Goal: Task Accomplishment & Management: Manage account settings

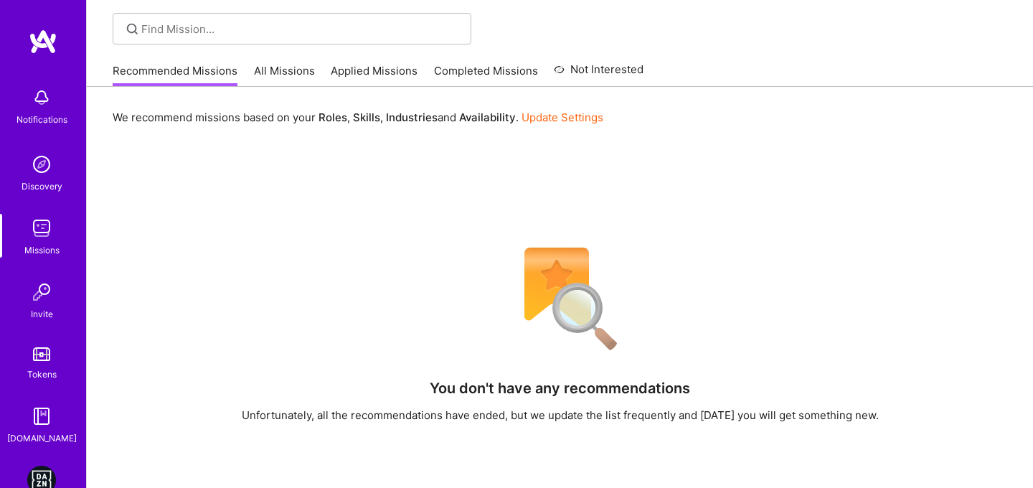
scroll to position [84, 0]
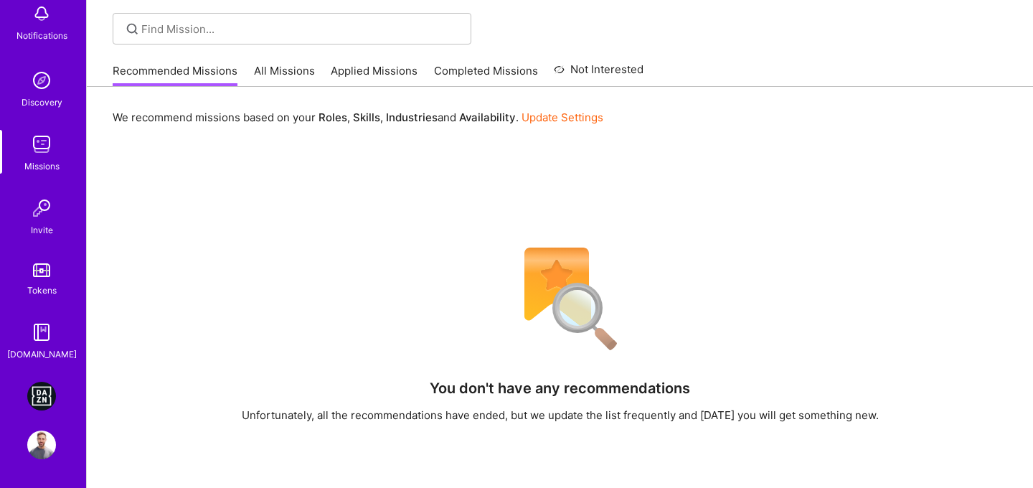
click at [34, 386] on img at bounding box center [41, 396] width 29 height 29
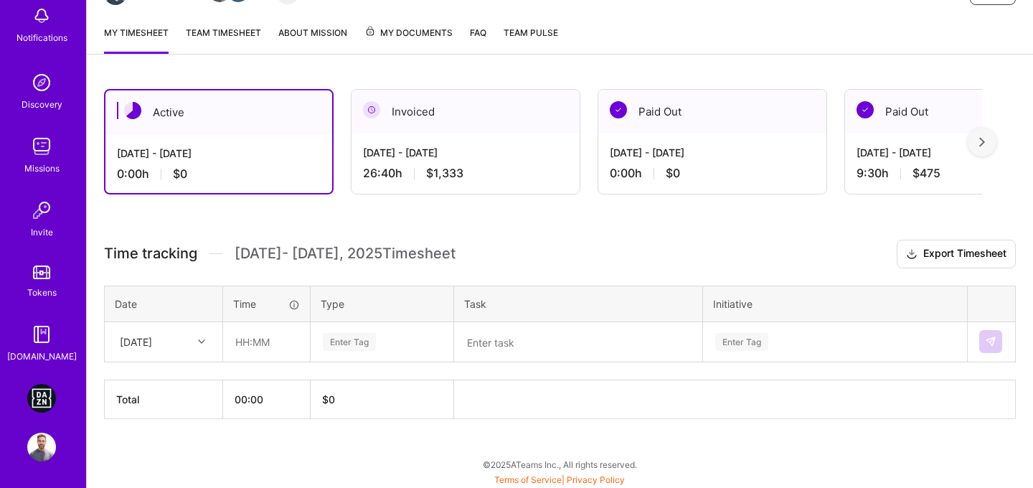
scroll to position [176, 0]
click at [174, 338] on div "[DATE]" at bounding box center [153, 341] width 80 height 24
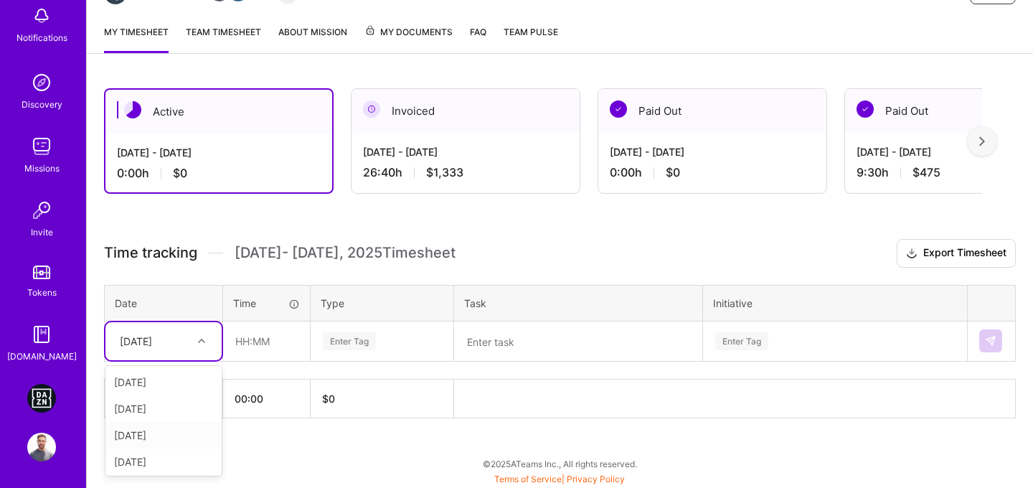
click at [148, 437] on div "[DATE]" at bounding box center [163, 435] width 116 height 27
click at [186, 351] on div "[DATE]" at bounding box center [153, 341] width 80 height 24
click at [169, 428] on div "[DATE]" at bounding box center [163, 433] width 116 height 27
click at [242, 343] on input "text" at bounding box center [266, 341] width 85 height 38
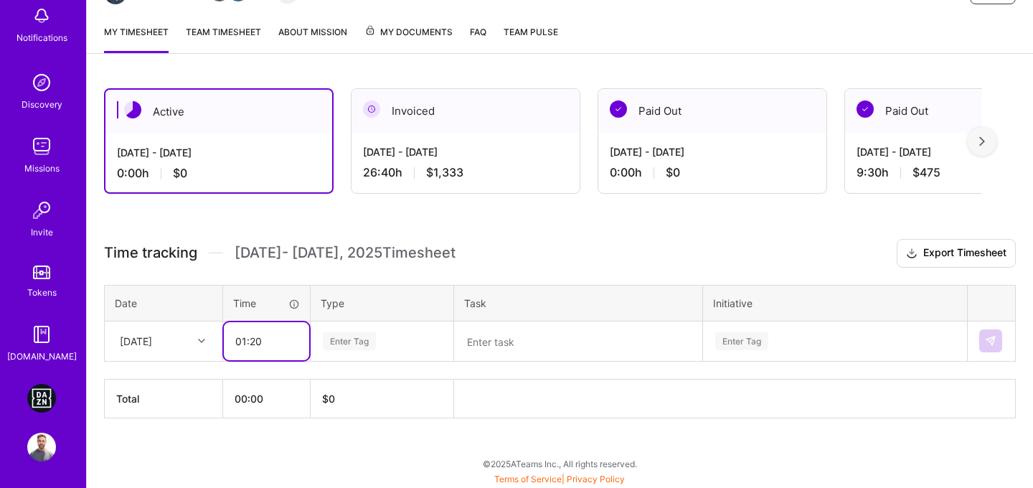
type input "01:20"
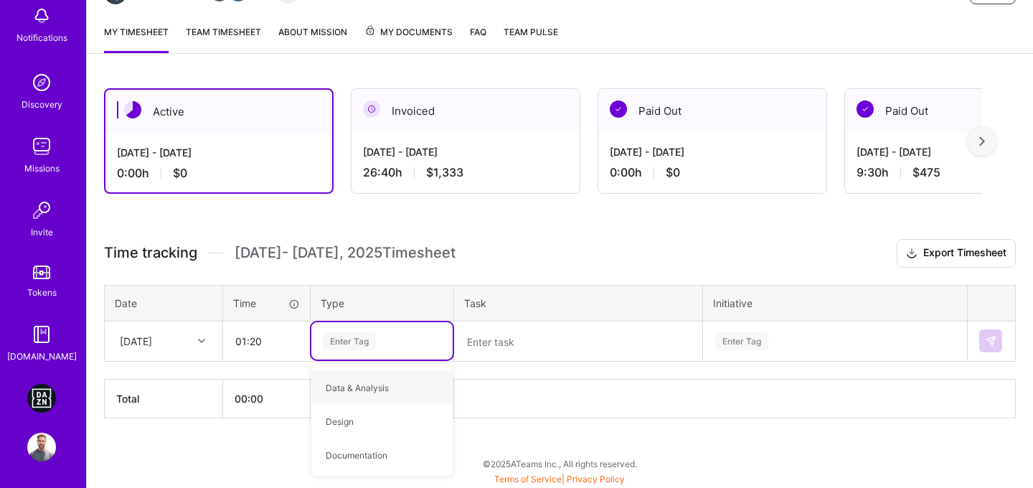
type input "פ"
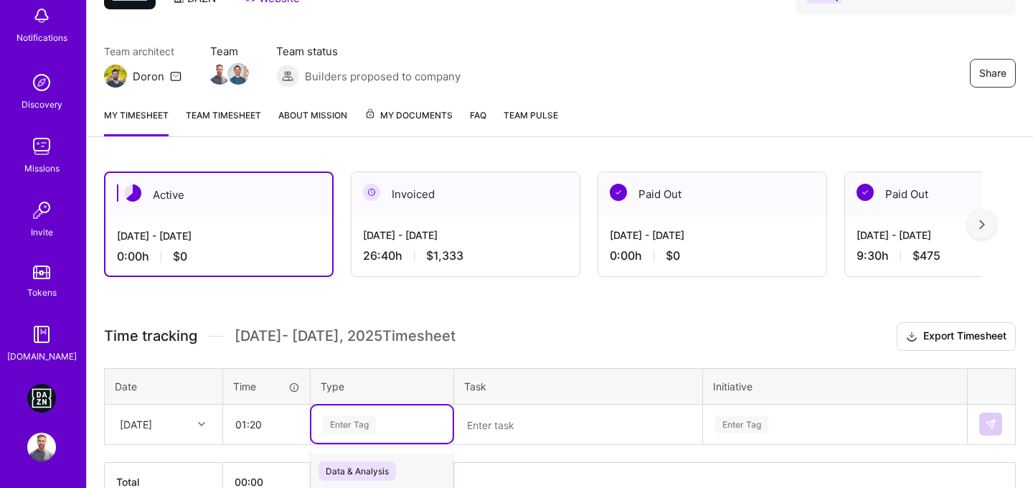
scroll to position [92, 0]
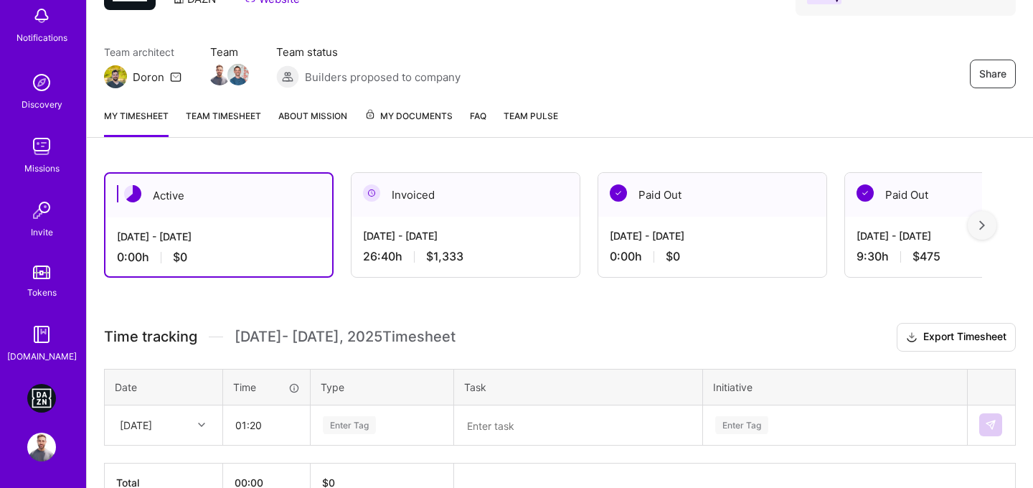
click at [214, 123] on link "Team timesheet" at bounding box center [223, 122] width 75 height 29
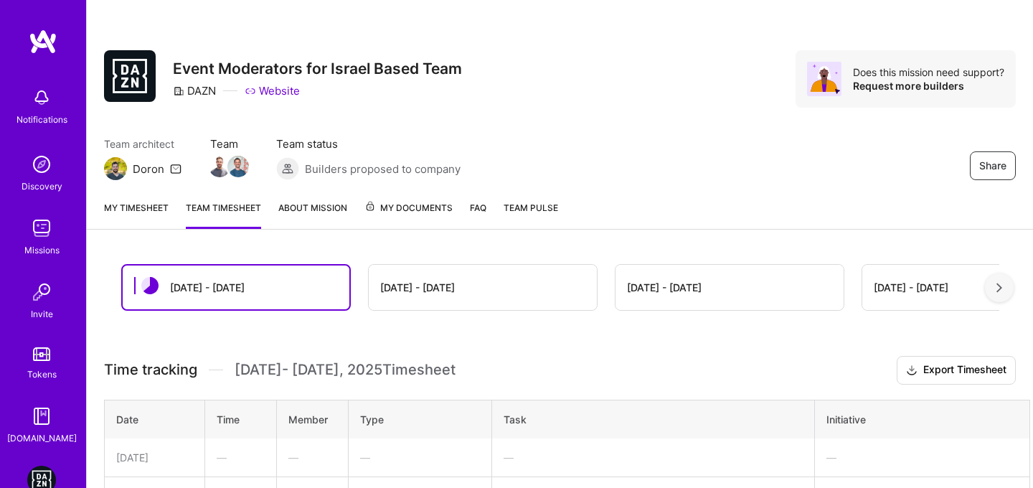
click at [164, 215] on link "My timesheet" at bounding box center [136, 214] width 65 height 29
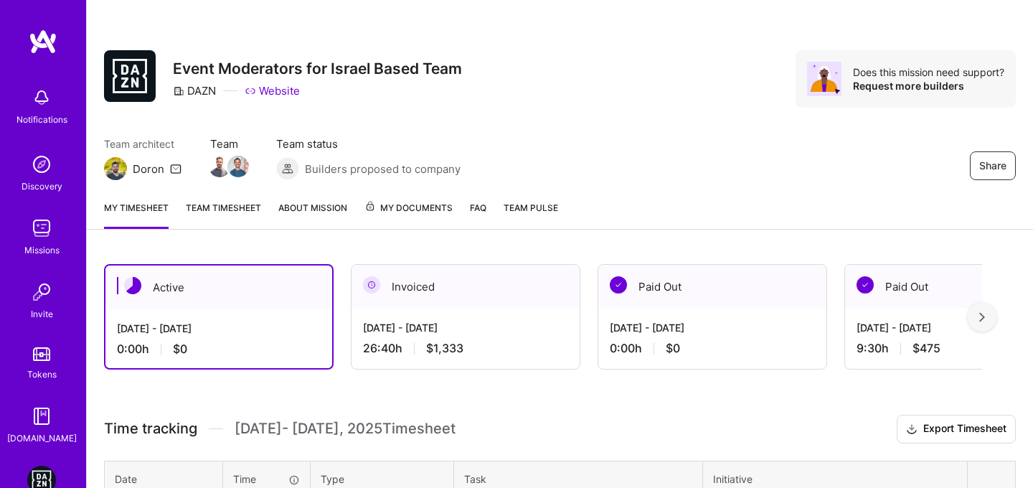
scroll to position [176, 0]
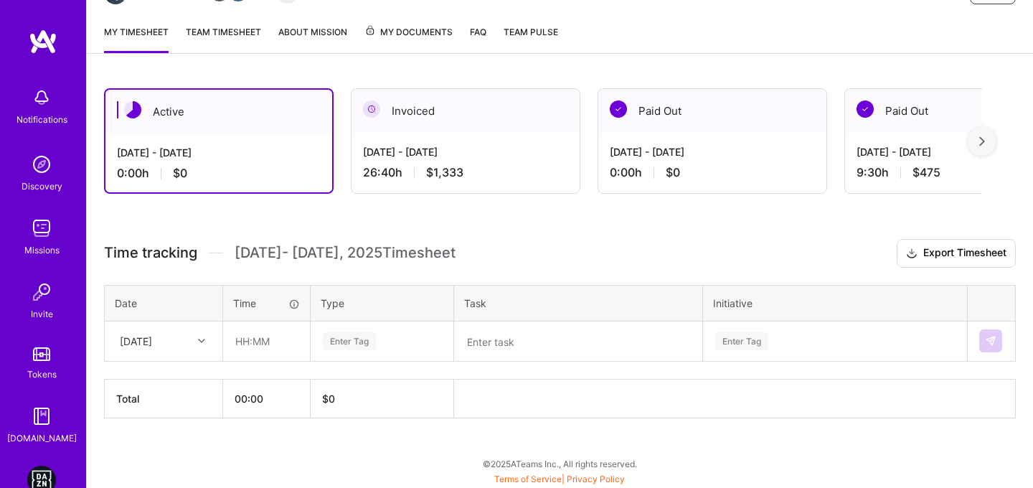
click at [177, 344] on div "[DATE]" at bounding box center [153, 341] width 80 height 24
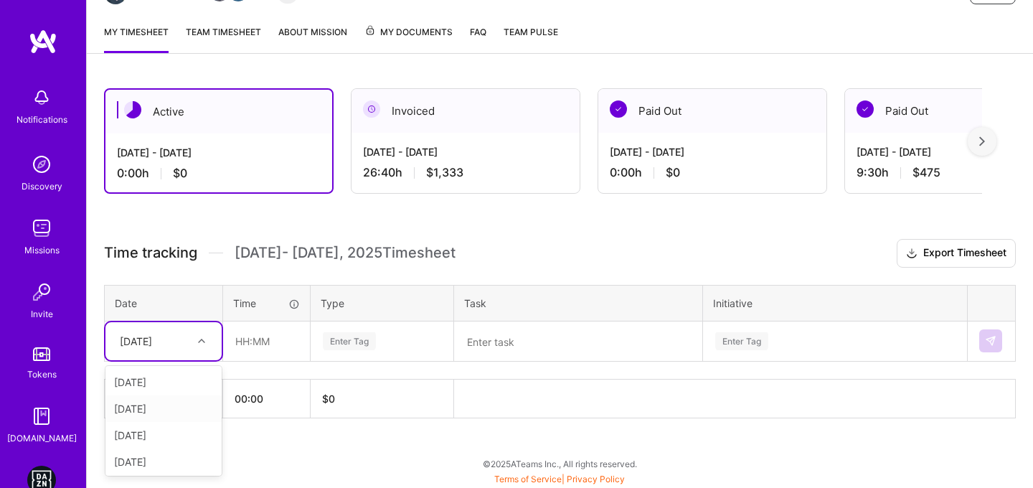
scroll to position [108, 0]
click at [144, 463] on div "[DATE]" at bounding box center [163, 459] width 116 height 27
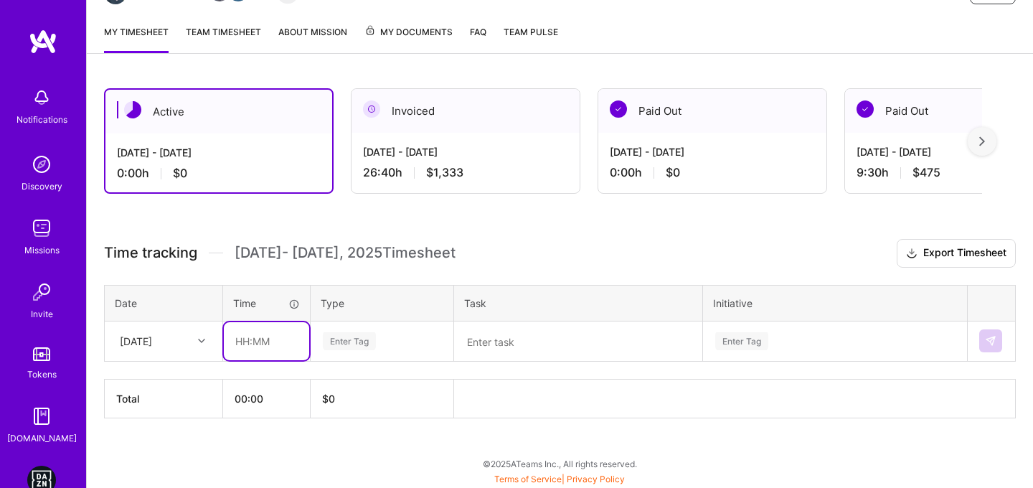
click at [235, 341] on input "text" at bounding box center [266, 341] width 85 height 38
type input "01:20"
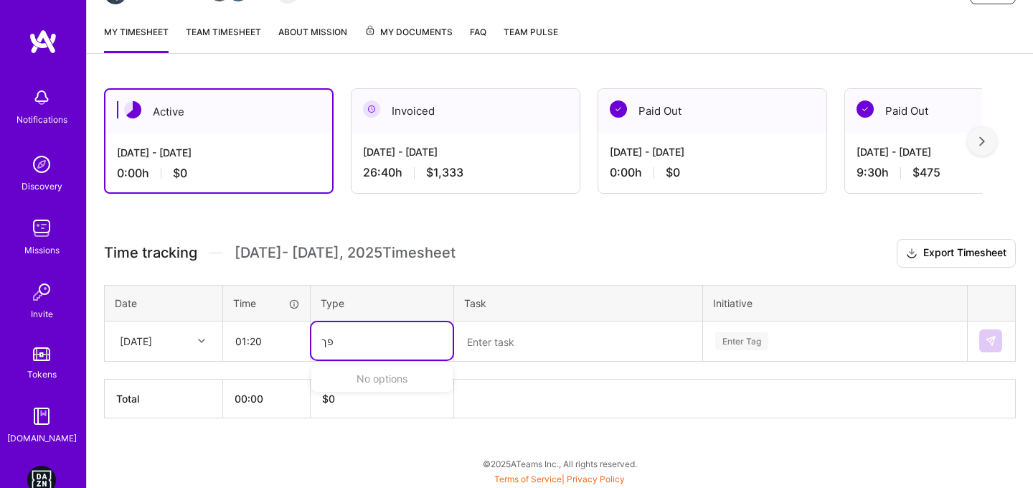
type input "פ"
type input "pla"
click at [360, 404] on div "Planning" at bounding box center [381, 388] width 141 height 34
click at [854, 344] on div "Enter Tag" at bounding box center [835, 340] width 263 height 37
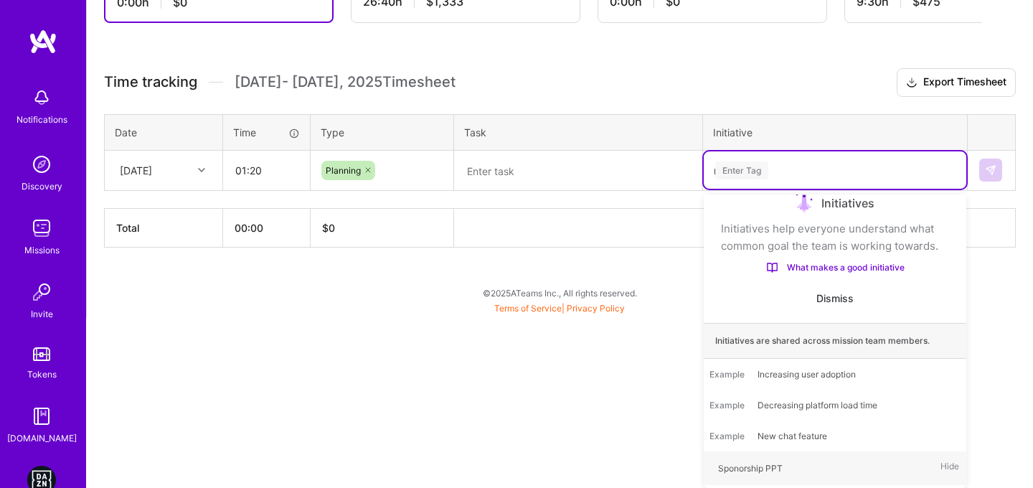
scroll to position [0, 0]
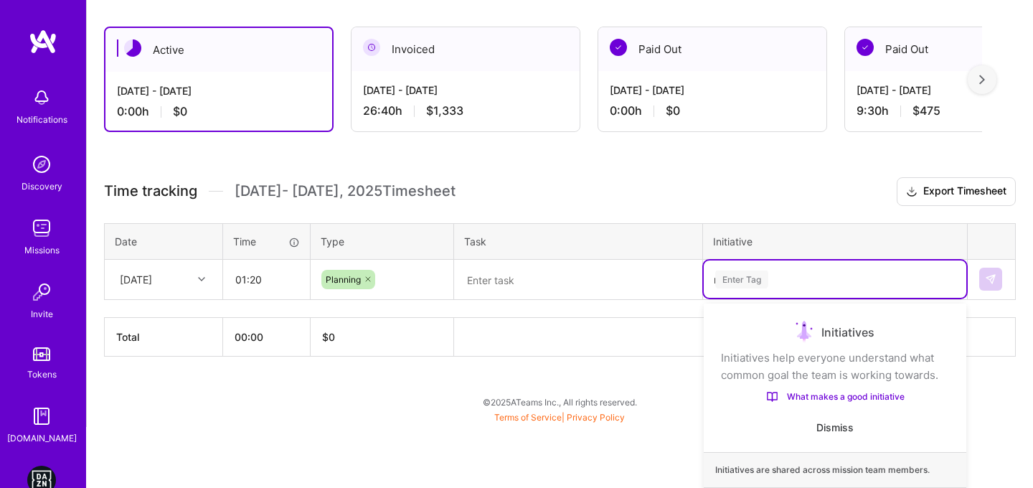
type input "ro"
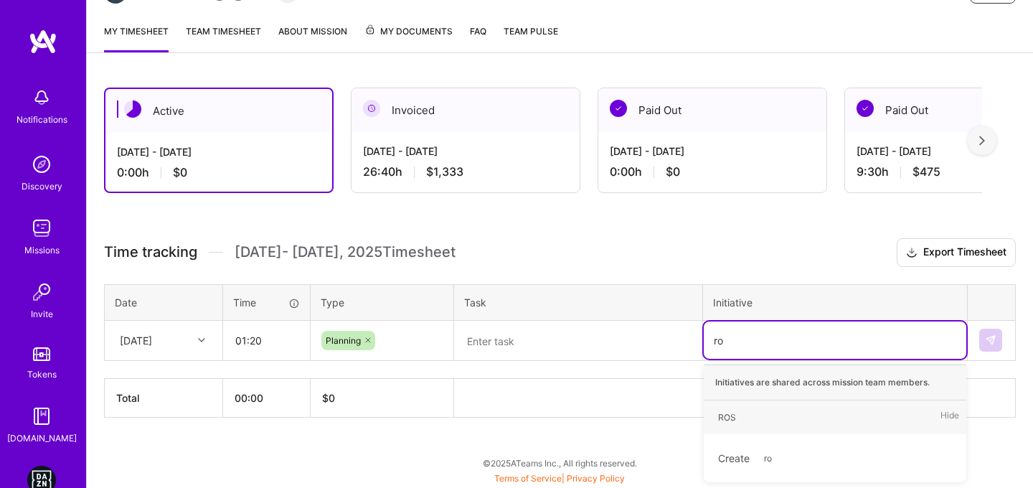
scroll to position [176, 0]
click at [740, 416] on span "ROS" at bounding box center [727, 417] width 32 height 19
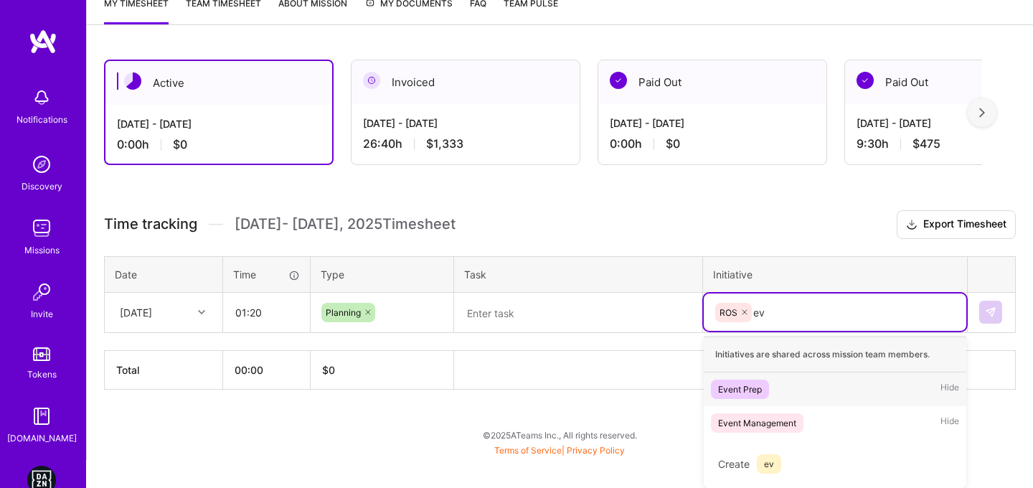
scroll to position [204, 0]
type input "even"
click at [730, 392] on div "Event Prep" at bounding box center [740, 389] width 44 height 15
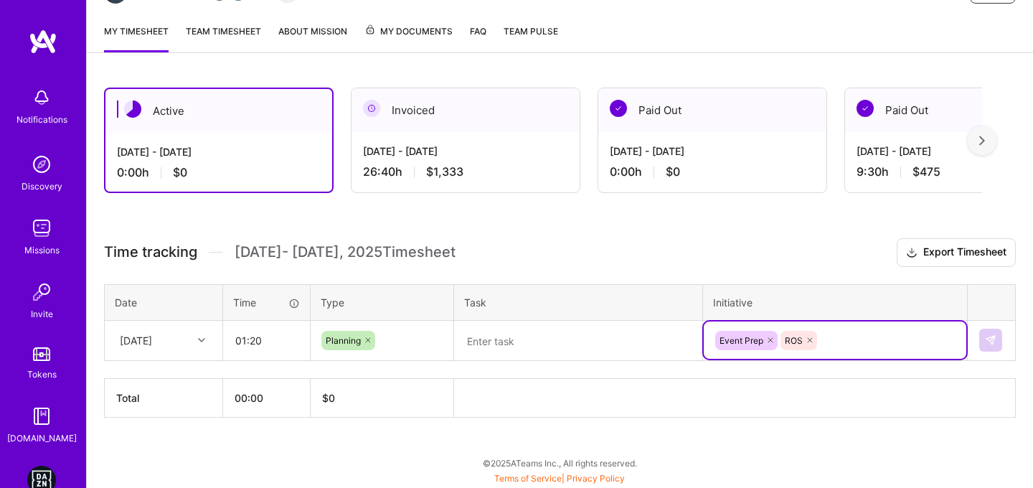
scroll to position [176, 0]
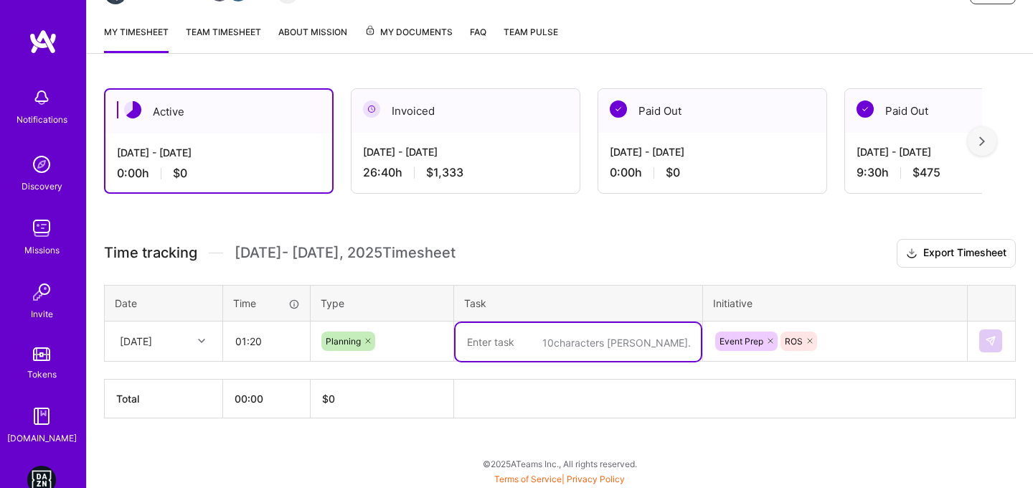
click at [539, 339] on textarea at bounding box center [577, 342] width 245 height 38
type textarea "ROS for NPB events - 2 events"
click at [551, 442] on div "Active [DATE] - [DATE] 0:00 h $0 Invoiced [DATE] - [DATE] 26:40 h $1,333 Paid O…" at bounding box center [560, 279] width 946 height 417
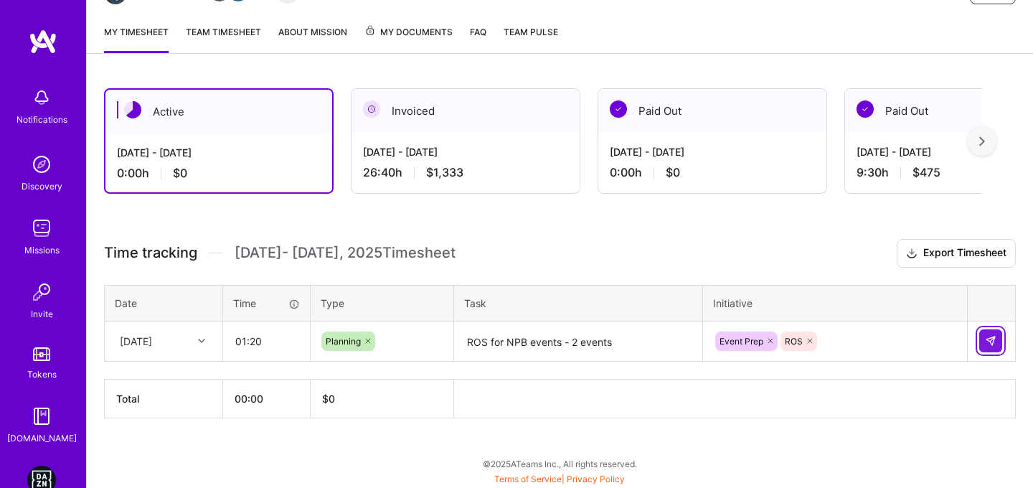
click at [1001, 341] on button at bounding box center [990, 340] width 23 height 23
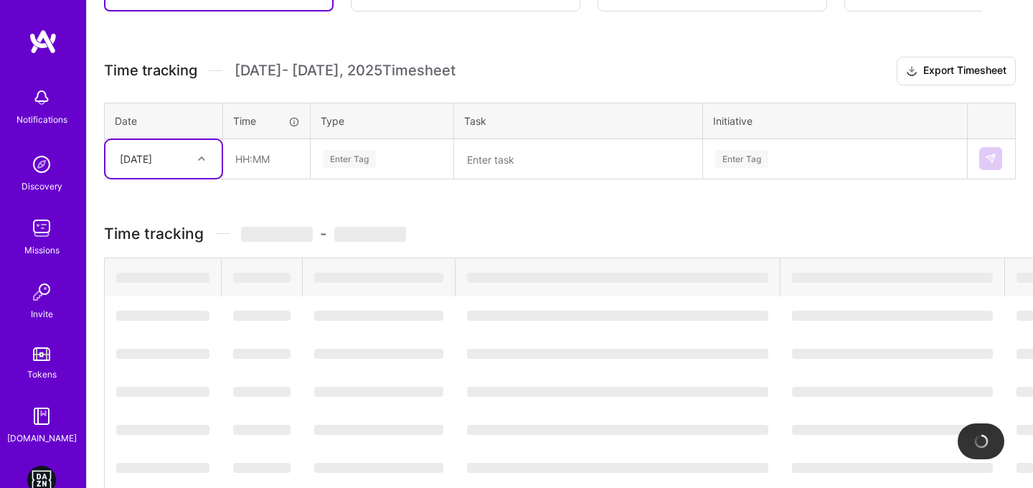
scroll to position [218, 0]
